Goal: Information Seeking & Learning: Find specific fact

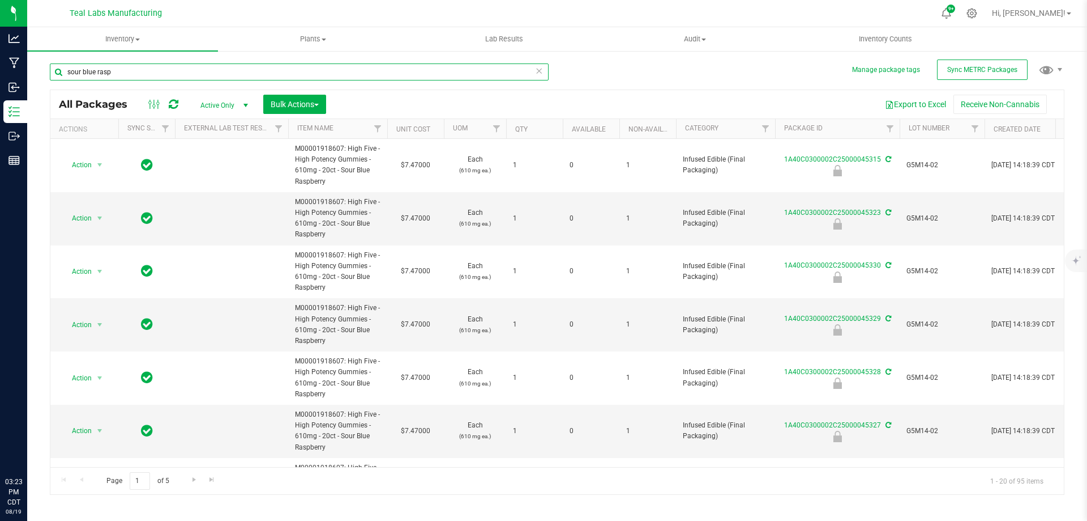
click at [186, 73] on input "sour blue rasp" at bounding box center [299, 71] width 499 height 17
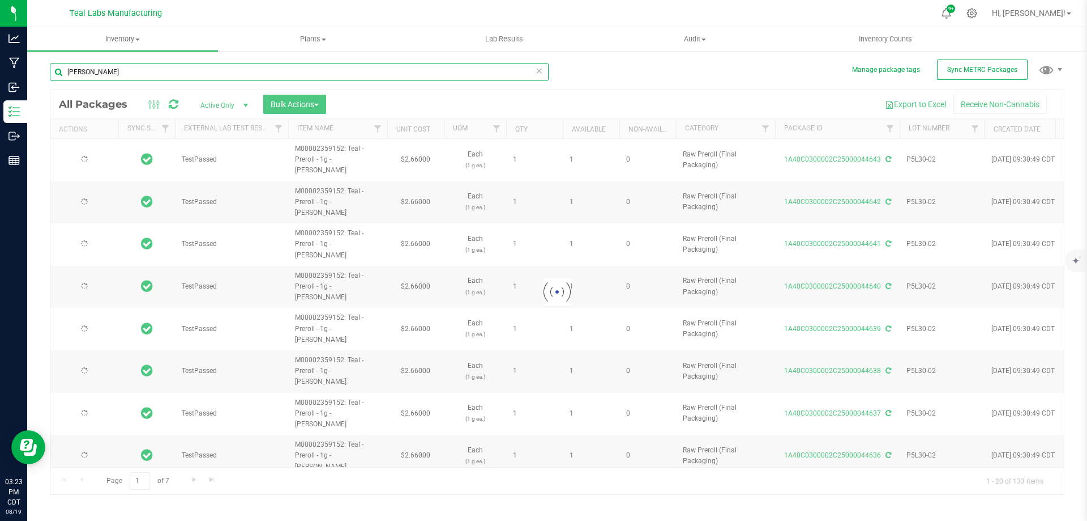
click at [186, 73] on input "[PERSON_NAME]" at bounding box center [299, 71] width 499 height 17
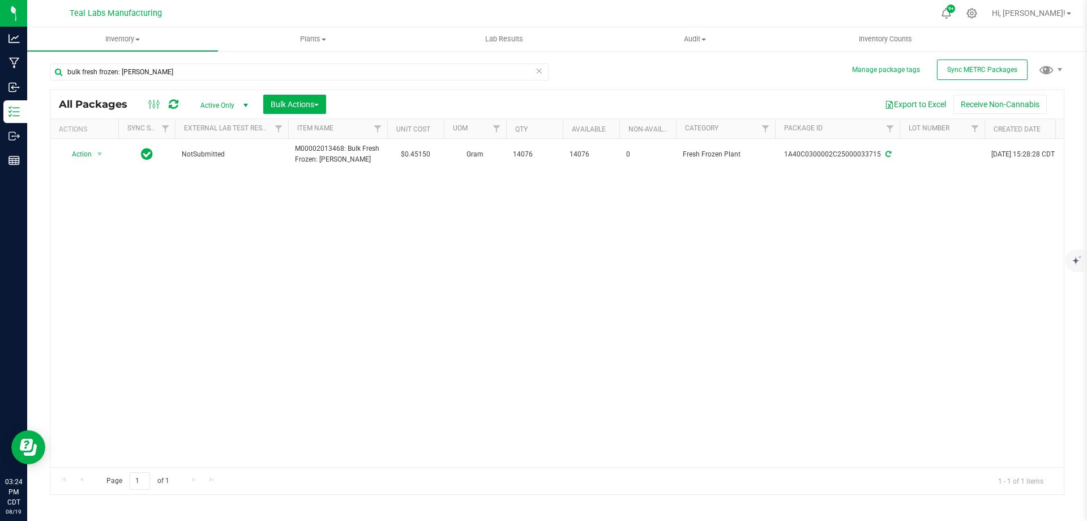
click at [909, 244] on div "Action Action Adjust qty Create package Edit attributes Global inventory Locate…" at bounding box center [557, 303] width 1014 height 328
drag, startPoint x: 167, startPoint y: 73, endPoint x: 121, endPoint y: 74, distance: 45.3
click at [121, 74] on input "bulk fresh frozen: [PERSON_NAME]" at bounding box center [299, 71] width 499 height 17
drag, startPoint x: 148, startPoint y: 71, endPoint x: 129, endPoint y: 71, distance: 19.3
click at [129, 71] on input "bulk fresh frozen: monkey breath" at bounding box center [299, 71] width 499 height 17
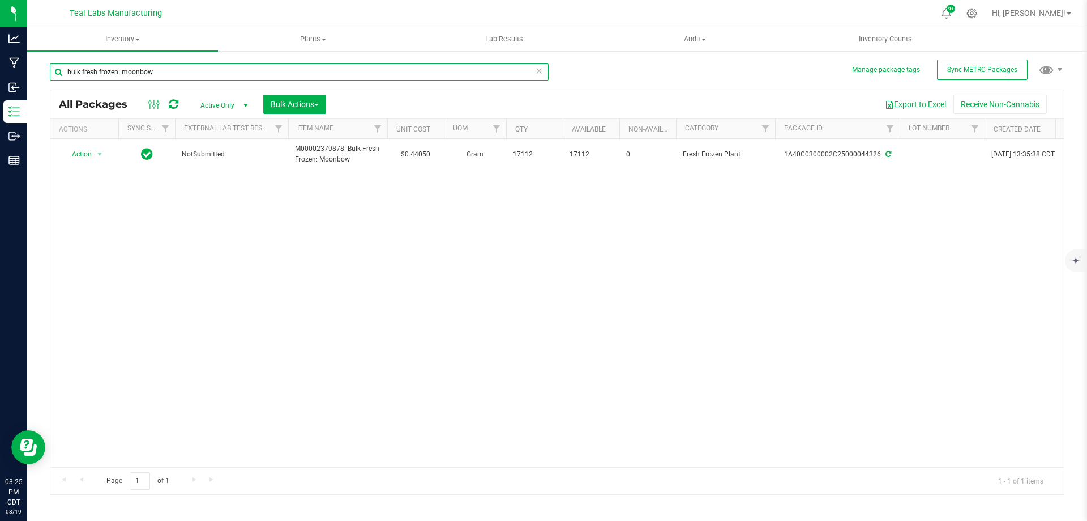
drag, startPoint x: 159, startPoint y: 74, endPoint x: 123, endPoint y: 69, distance: 36.0
click at [123, 69] on input "bulk fresh frozen: moonbow" at bounding box center [299, 71] width 499 height 17
type input "bulk fresh frozen: dark rainbow"
click at [122, 69] on input "bulk fresh frozen: dark rainbow" at bounding box center [299, 71] width 499 height 17
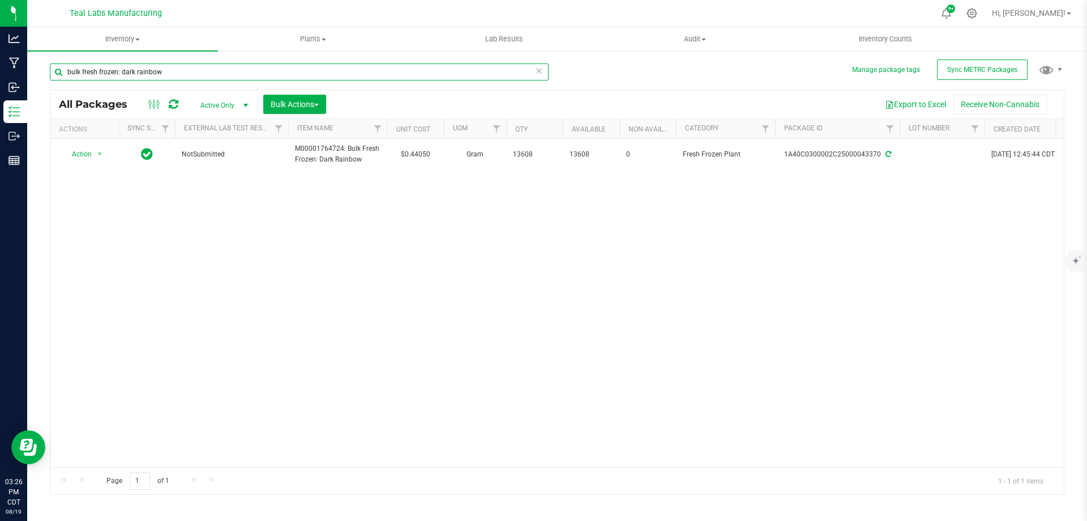
click at [122, 69] on input "bulk fresh frozen: dark rainbow" at bounding box center [299, 71] width 499 height 17
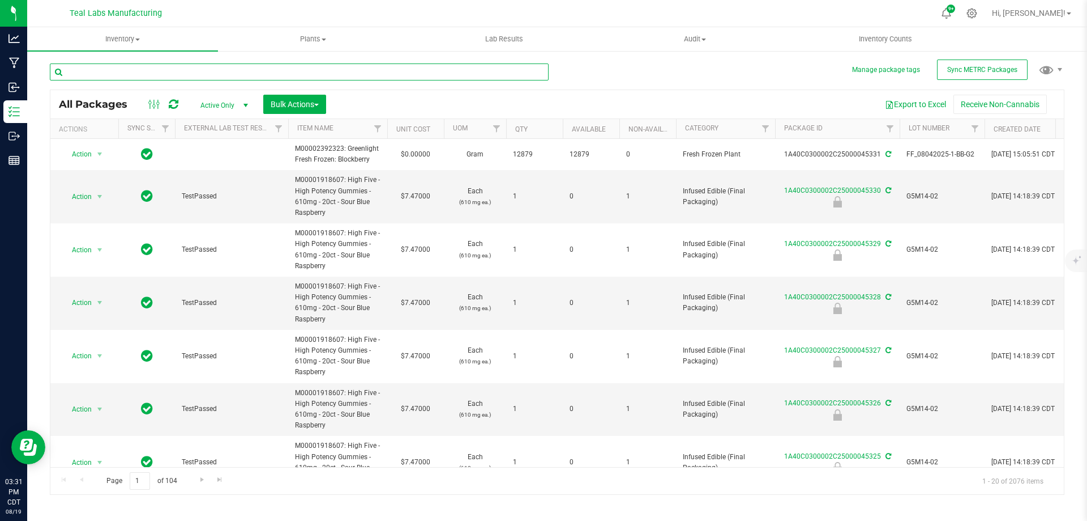
click at [210, 66] on input "text" at bounding box center [299, 71] width 499 height 17
click at [209, 66] on input "text" at bounding box center [299, 71] width 499 height 17
type input "bulk powder"
